Goal: Register for event/course

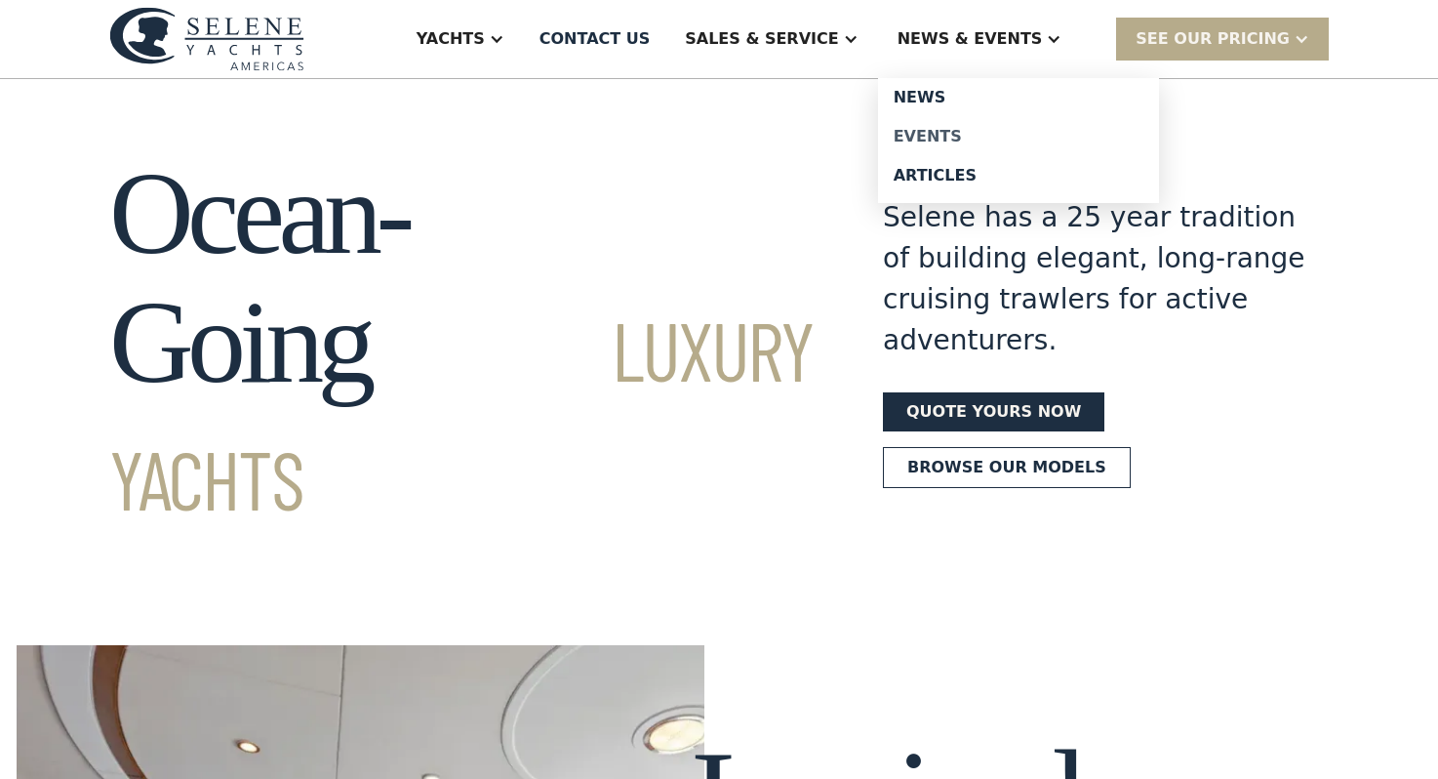
click at [974, 132] on div "Events" at bounding box center [1019, 137] width 250 height 16
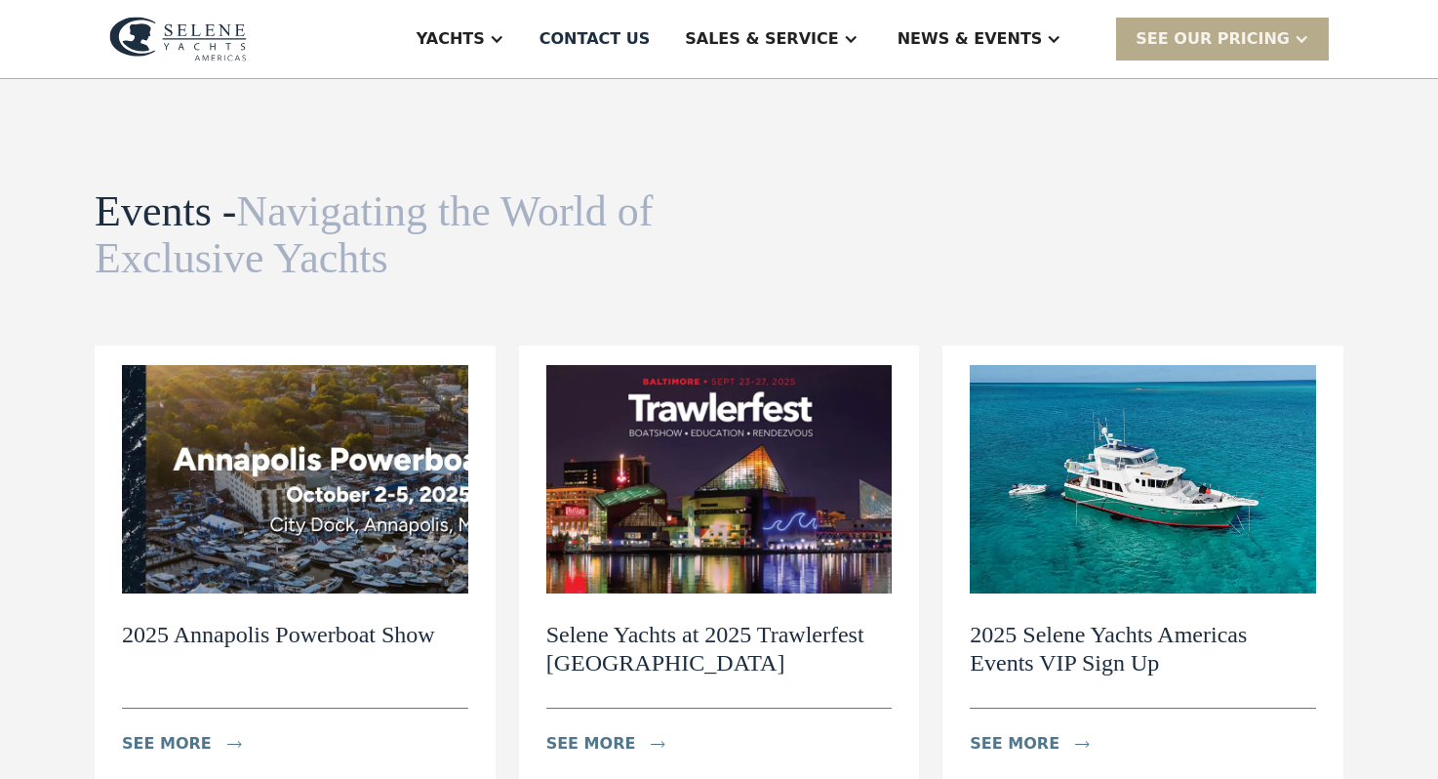
click at [322, 520] on img at bounding box center [295, 479] width 346 height 228
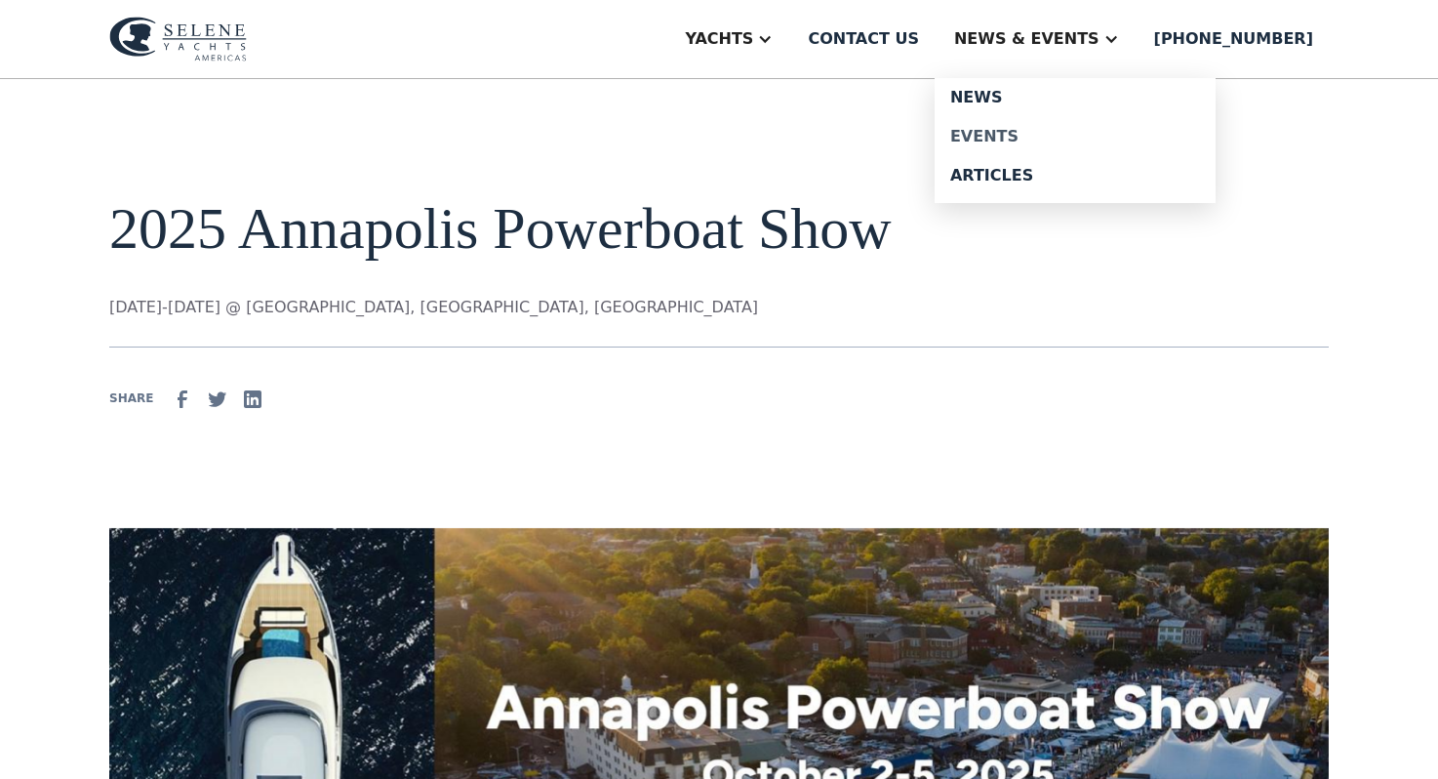
click at [1042, 130] on div "Events" at bounding box center [1075, 137] width 250 height 16
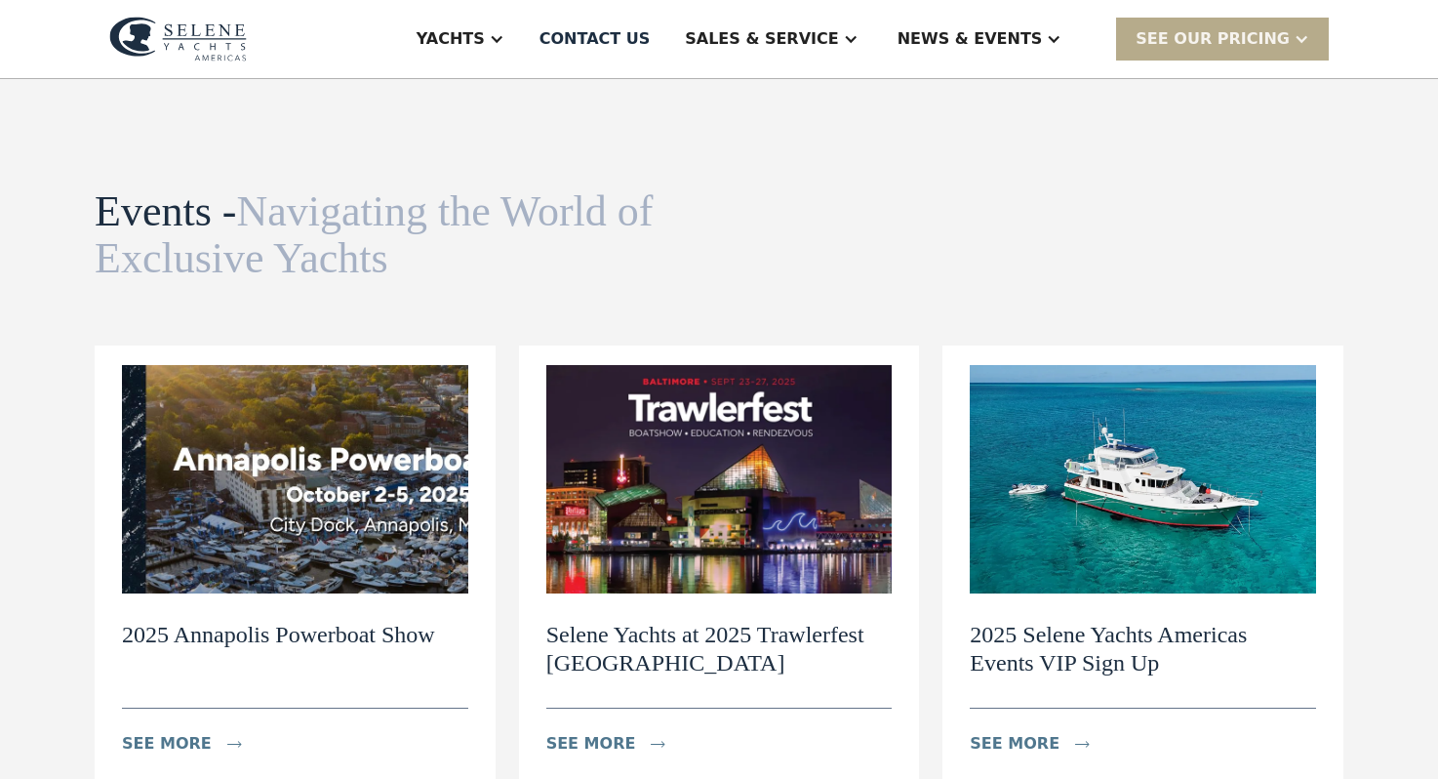
click at [288, 538] on img at bounding box center [295, 479] width 346 height 228
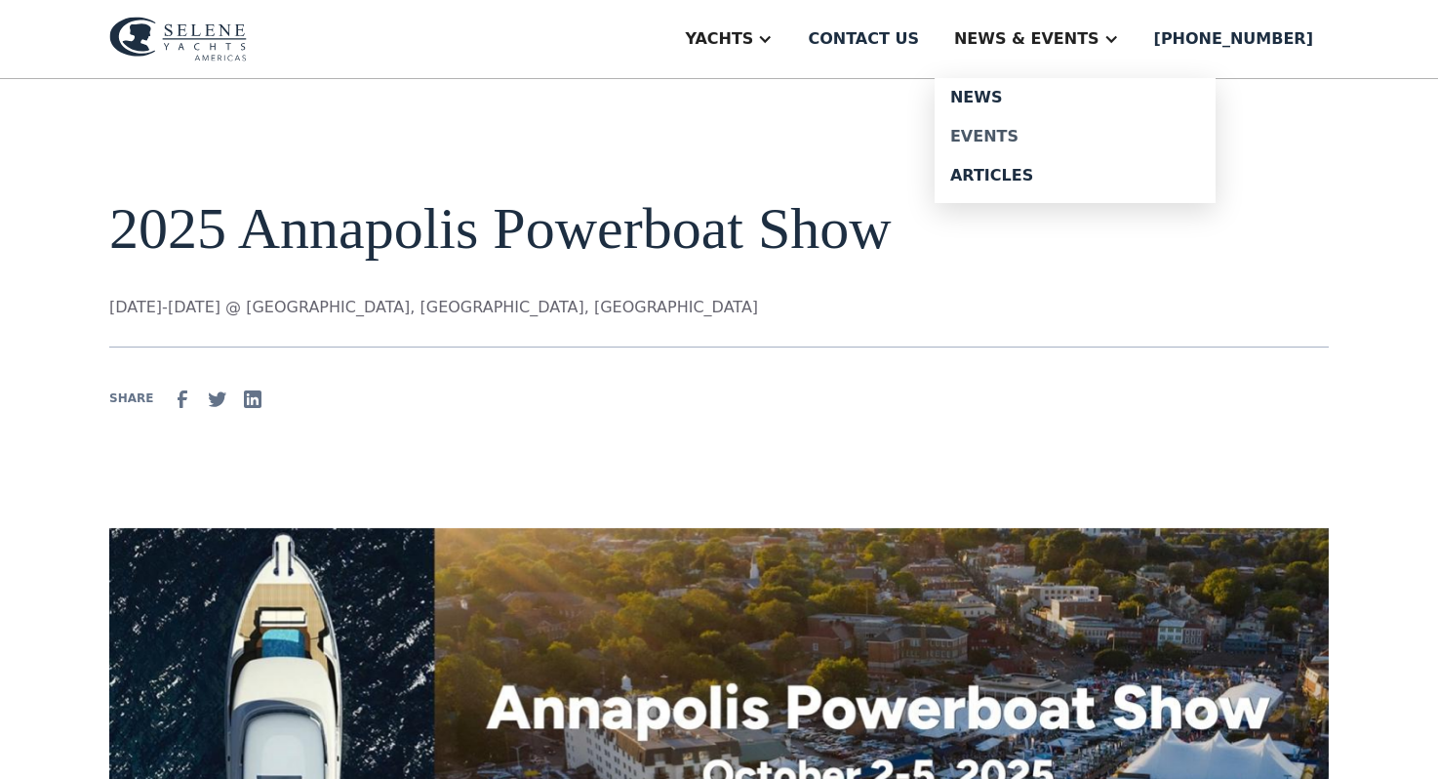
click at [1025, 138] on div "Events" at bounding box center [1075, 137] width 250 height 16
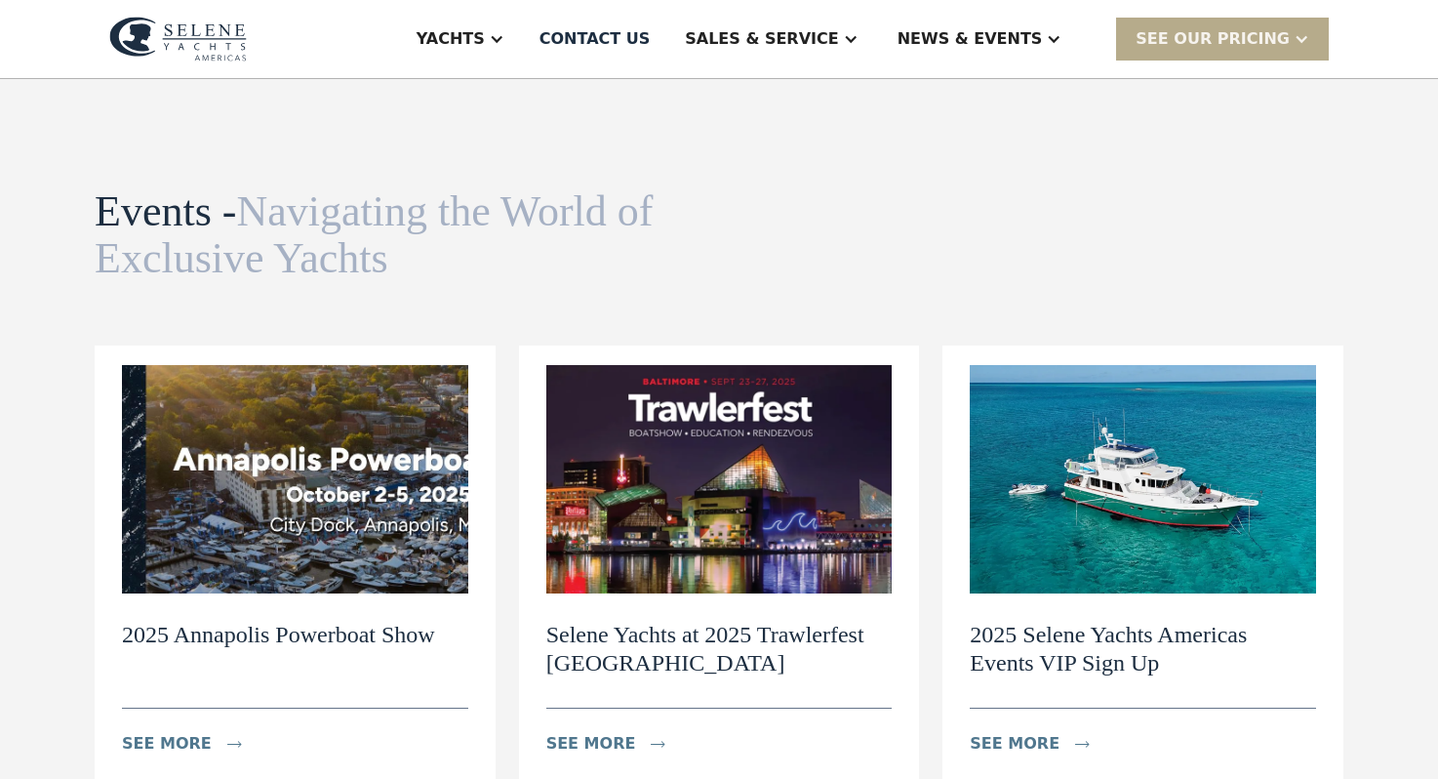
click at [317, 488] on img at bounding box center [295, 479] width 346 height 228
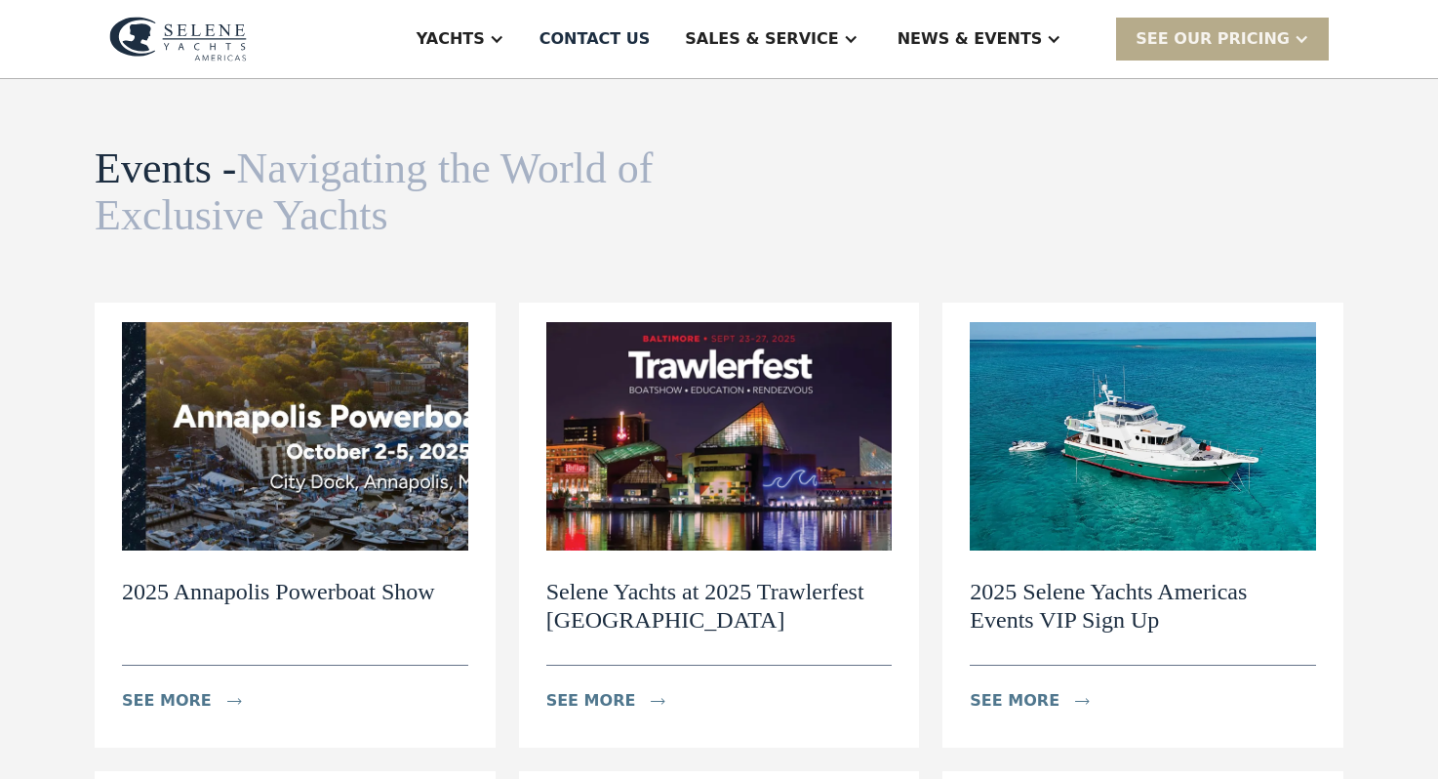
scroll to position [52, 0]
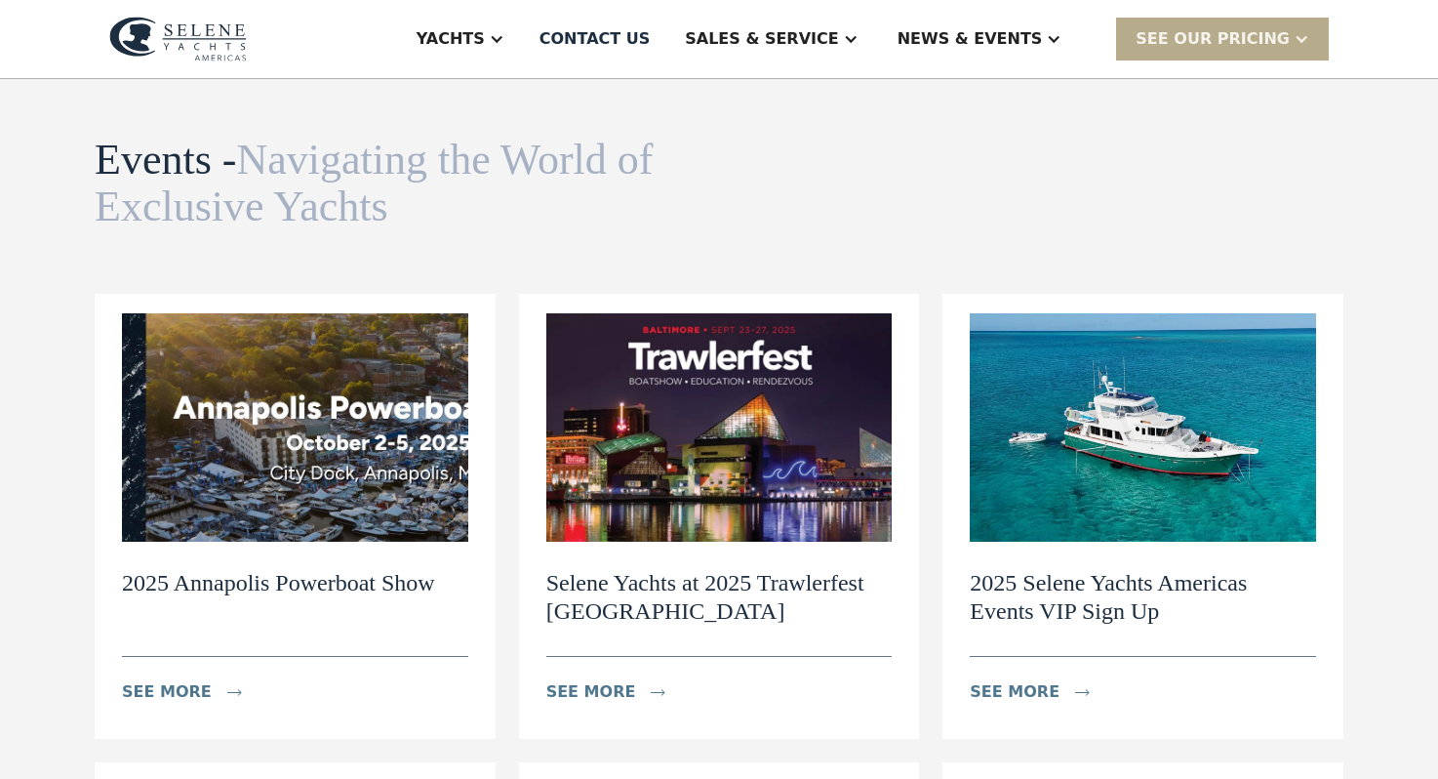
click at [302, 464] on img at bounding box center [295, 427] width 346 height 228
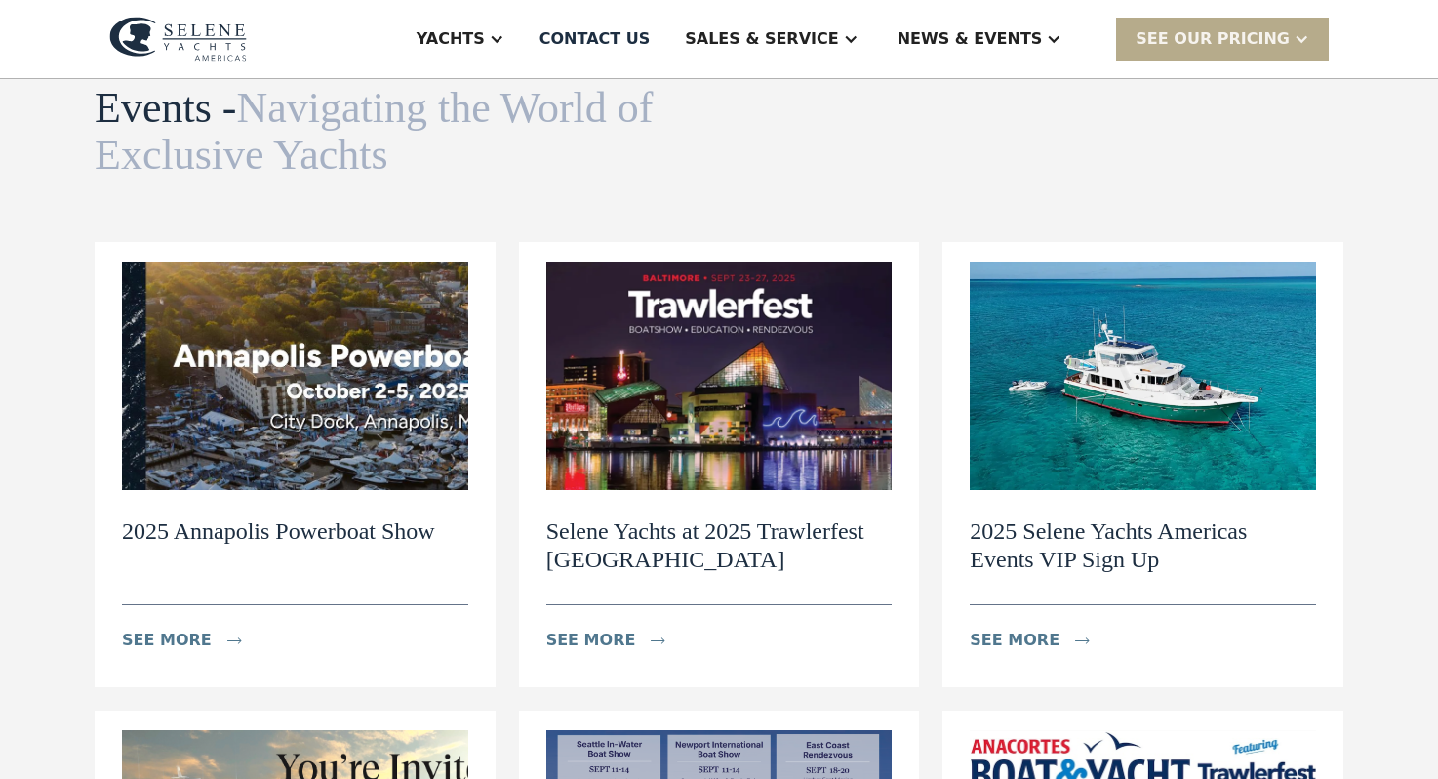
scroll to position [121, 0]
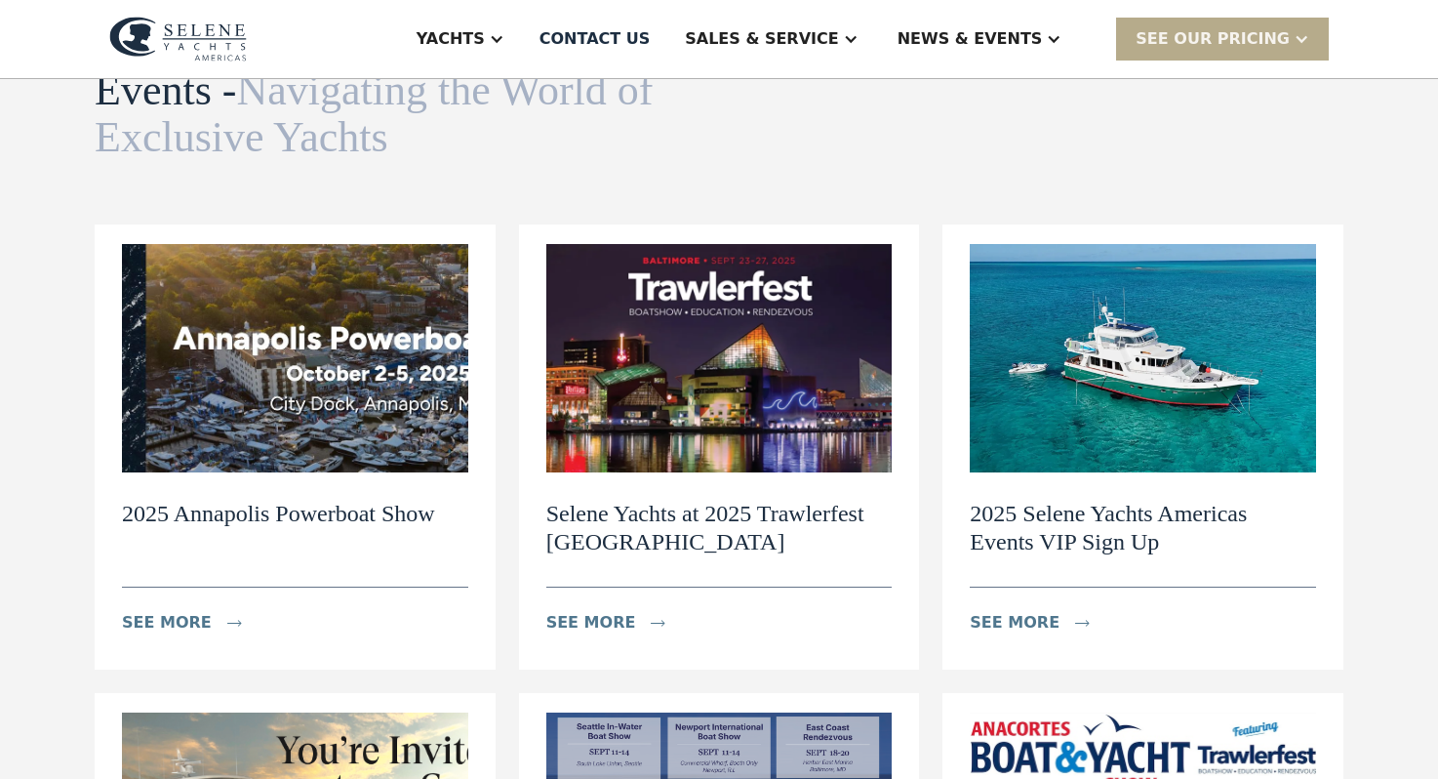
click at [1198, 491] on div "2025 Selene Yachts Americas Events VIP Sign Up see more" at bounding box center [1143, 557] width 346 height 171
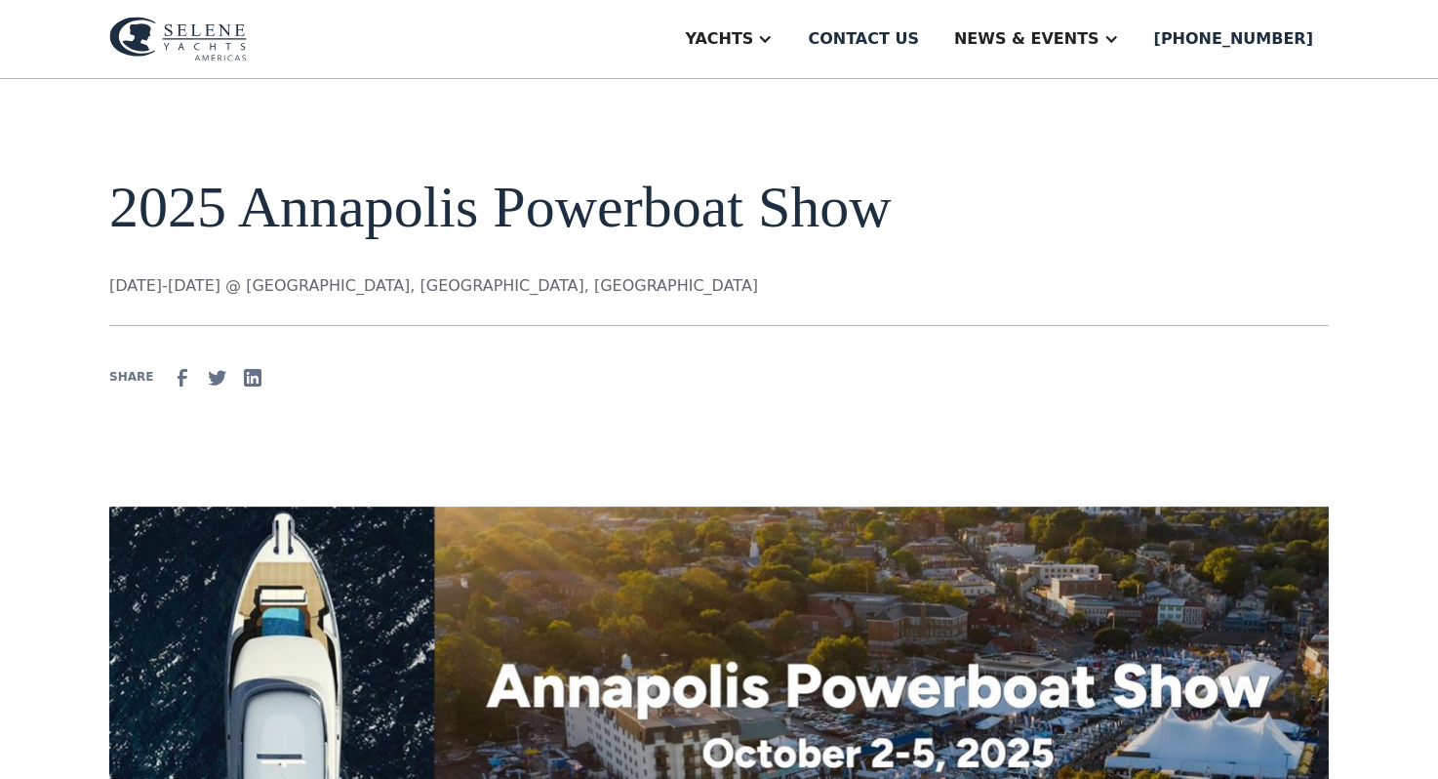
scroll to position [30, 0]
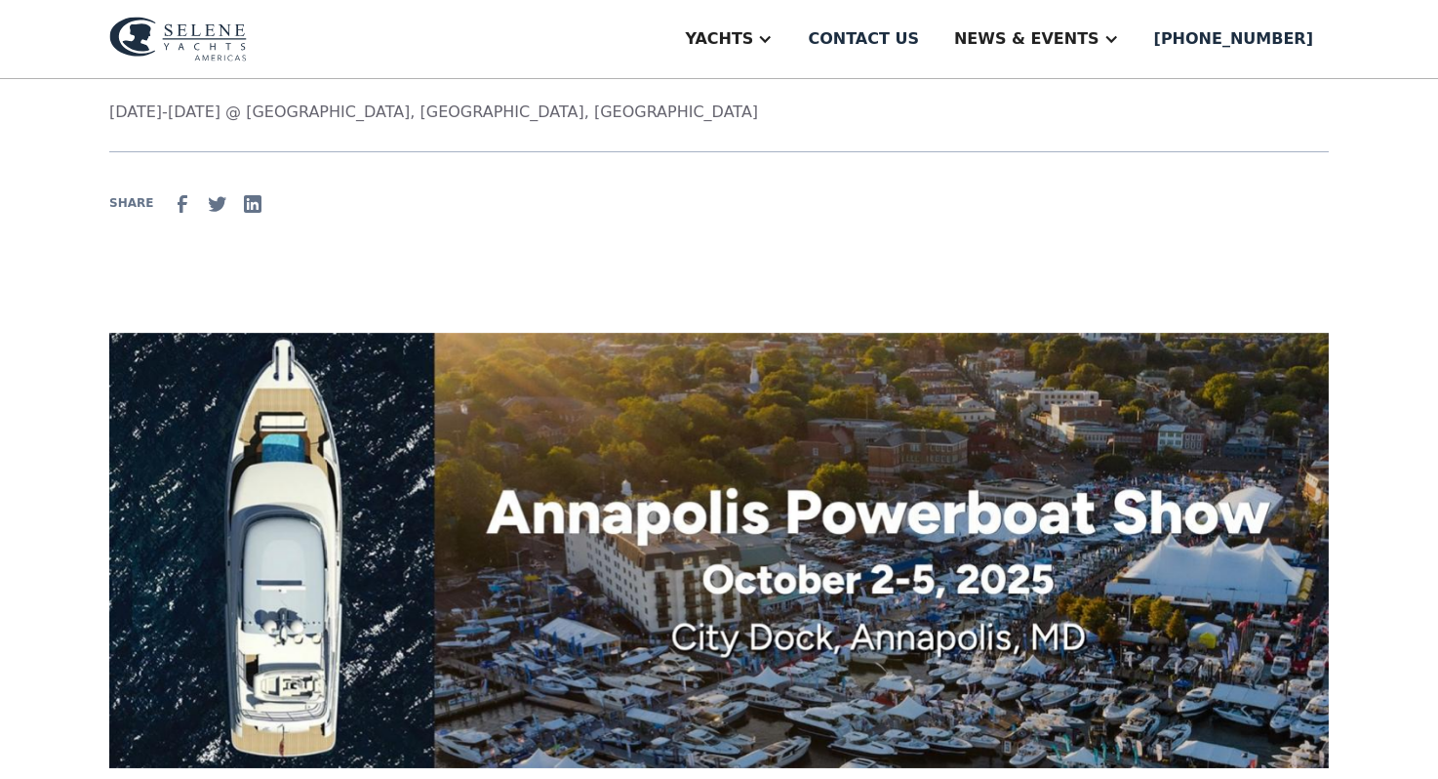
scroll to position [197, 0]
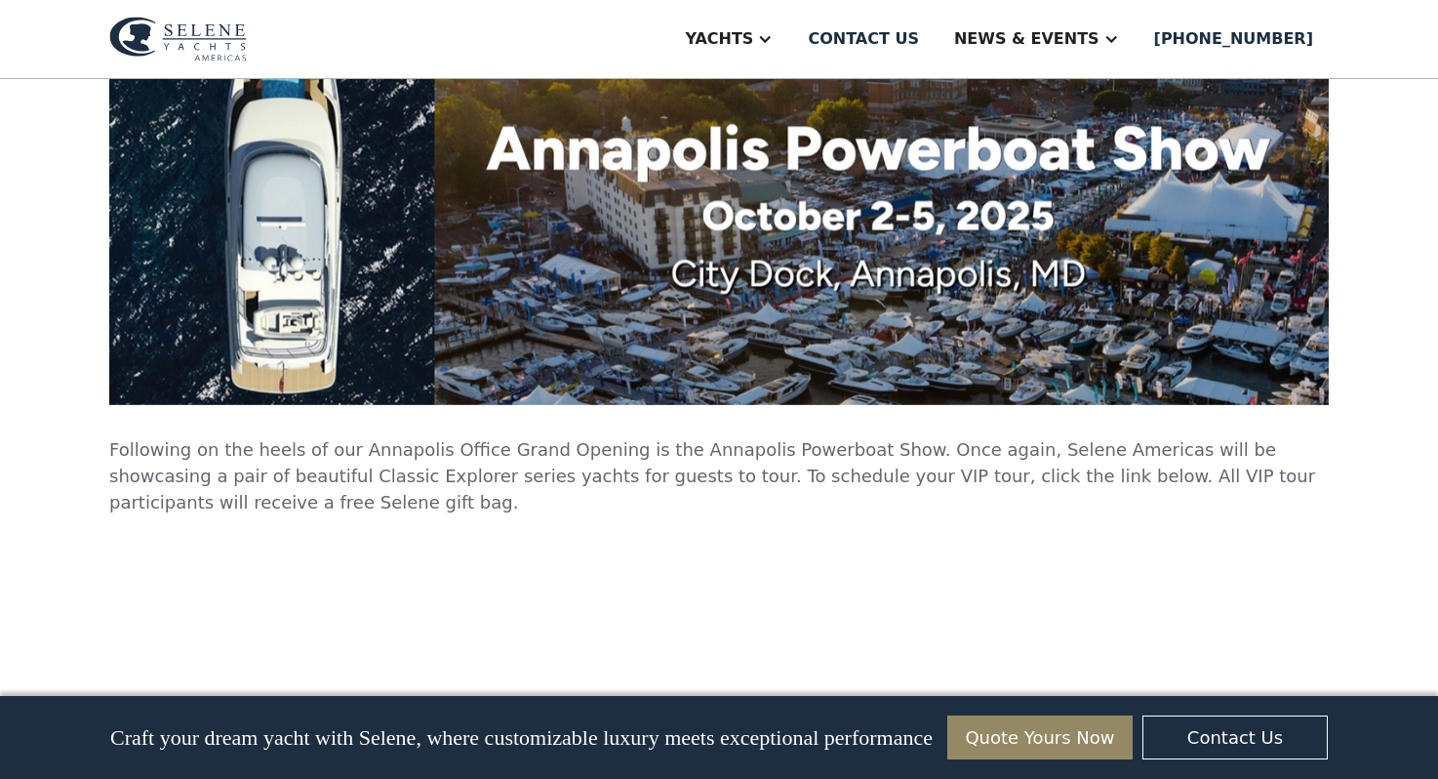
scroll to position [9014, 0]
